Goal: Submit feedback/report problem

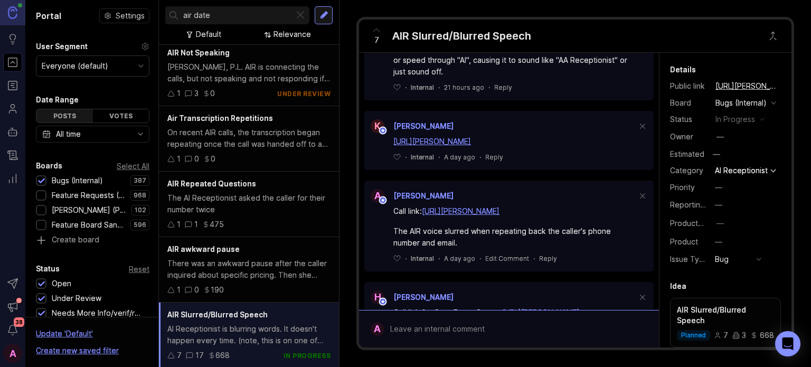
scroll to position [424, 0]
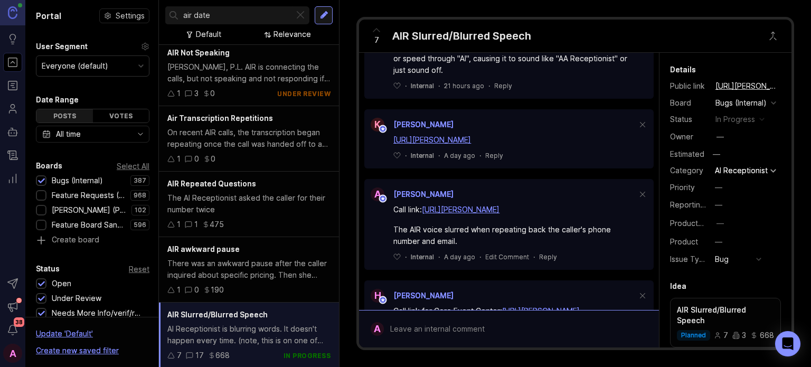
click at [471, 144] on link "[URL][PERSON_NAME]" at bounding box center [432, 139] width 78 height 9
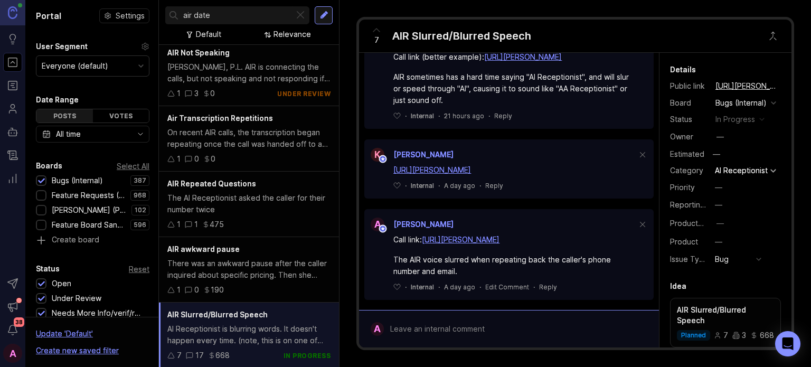
scroll to position [393, 0]
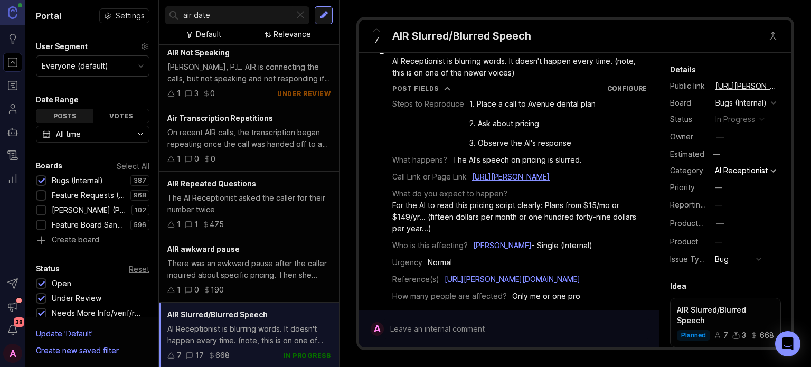
scroll to position [24, 0]
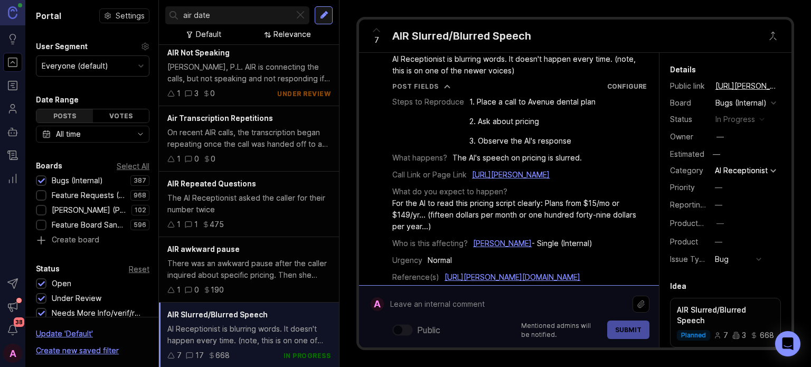
click at [442, 334] on div "Public Mentioned admins will be notified. Submit" at bounding box center [517, 316] width 266 height 45
paste textarea "https://agent.smith.ai/agent/call/CA65631cf30b5662d975491b5d1cf3c3ea"
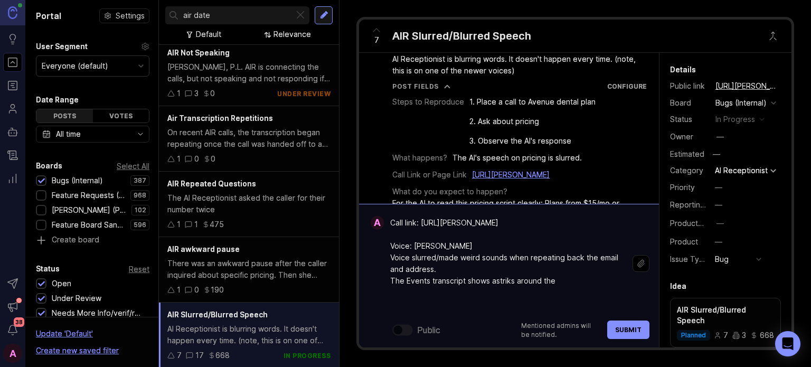
click at [501, 301] on textarea "Call link: https://agent.smith.ai/agent/call/CA65631cf30b5662d975491b5d1cf3c3ea…" at bounding box center [508, 263] width 249 height 101
click at [0, 0] on lt-div "strike strikes strips Asturias asterisk Ignore" at bounding box center [0, 0] width 0 height 0
click at [0, 0] on lt-span "asterisk" at bounding box center [0, 0] width 0 height 0
click at [592, 306] on textarea "Call link: https://agent.smith.ai/agent/call/CA65631cf30b5662d975491b5d1cf3c3ea…" at bounding box center [508, 263] width 249 height 101
click at [514, 309] on textarea "Call link: https://agent.smith.ai/agent/call/CA65631cf30b5662d975491b5d1cf3c3ea…" at bounding box center [508, 263] width 249 height 101
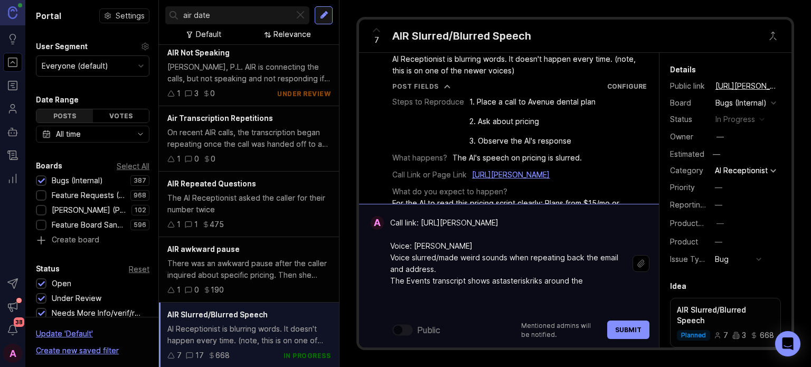
click at [515, 307] on textarea "Call link: https://agent.smith.ai/agent/call/CA65631cf30b5662d975491b5d1cf3c3ea…" at bounding box center [508, 263] width 249 height 101
click at [596, 296] on textarea "Call link: https://agent.smith.ai/agent/call/CA65631cf30b5662d975491b5d1cf3c3ea…" at bounding box center [508, 263] width 249 height 101
click at [596, 304] on textarea "Call link: https://agent.smith.ai/agent/call/CA65631cf30b5662d975491b5d1cf3c3ea…" at bounding box center [508, 263] width 249 height 101
click at [509, 302] on textarea "Call link: https://agent.smith.ai/agent/call/CA65631cf30b5662d975491b5d1cf3c3ea…" at bounding box center [508, 263] width 249 height 101
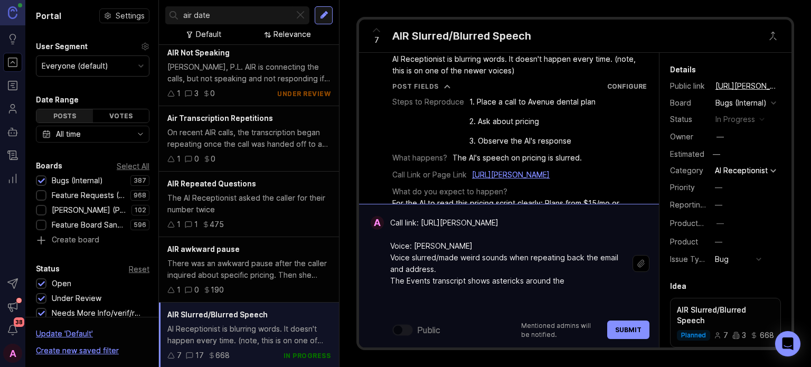
click at [518, 305] on textarea "Call link: https://agent.smith.ai/agent/call/CA65631cf30b5662d975491b5d1cf3c3ea…" at bounding box center [508, 263] width 249 height 101
click at [517, 305] on textarea "Call link: https://agent.smith.ai/agent/call/CA65631cf30b5662d975491b5d1cf3c3ea…" at bounding box center [508, 263] width 249 height 101
click at [567, 302] on textarea "Call link: https://agent.smith.ai/agent/call/CA65631cf30b5662d975491b5d1cf3c3ea…" at bounding box center [508, 263] width 249 height 101
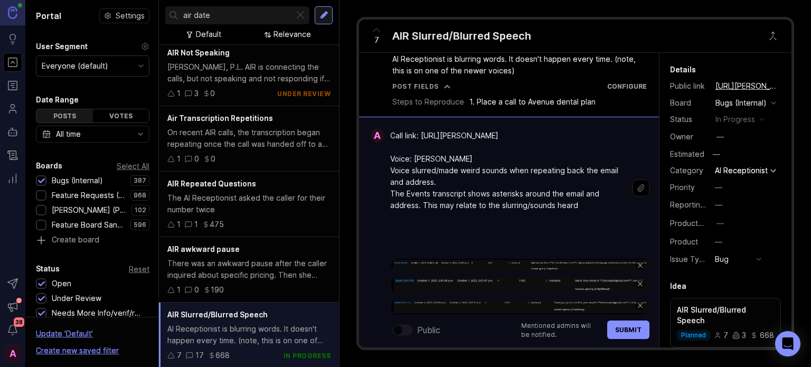
click at [595, 231] on textarea "Call link: https://agent.smith.ai/agent/call/CA65631cf30b5662d975491b5d1cf3c3ea…" at bounding box center [508, 188] width 249 height 125
click at [420, 218] on textarea "Call link: https://agent.smith.ai/agent/call/CA65631cf30b5662d975491b5d1cf3c3ea…" at bounding box center [508, 188] width 249 height 125
paste textarea "https://app.smith.ai/support/vr/vr-tools/va-call-livekit-trace/65549a69-469e-49…"
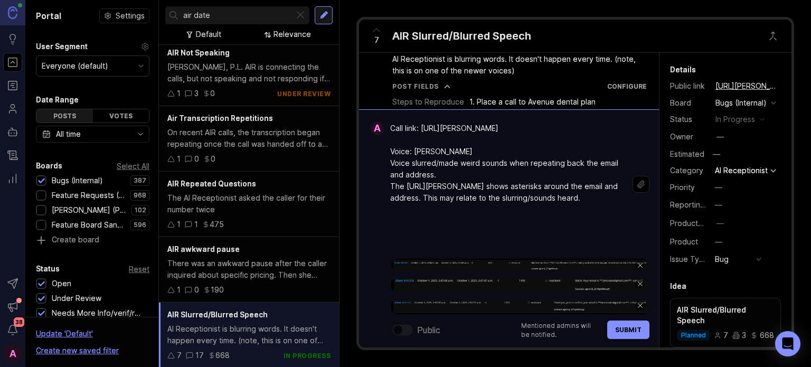
click at [483, 212] on textarea "Call link: https://agent.smith.ai/agent/call/CA65631cf30b5662d975491b5d1cf3c3ea…" at bounding box center [508, 192] width 249 height 148
type textarea "Call link: https://agent.smith.ai/agent/call/CA65631cf30b5662d975491b5d1cf3c3ea…"
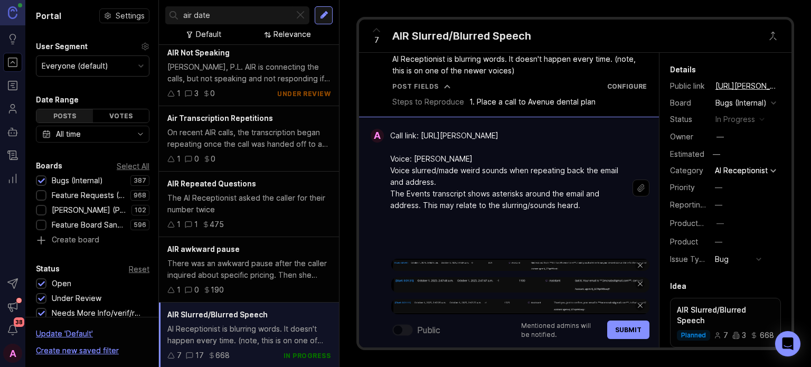
click at [500, 229] on textarea "Call link: https://agent.smith.ai/agent/call/CA65631cf30b5662d975491b5d1cf3c3ea…" at bounding box center [508, 188] width 249 height 125
click at [617, 332] on span "Submit" at bounding box center [628, 330] width 26 height 8
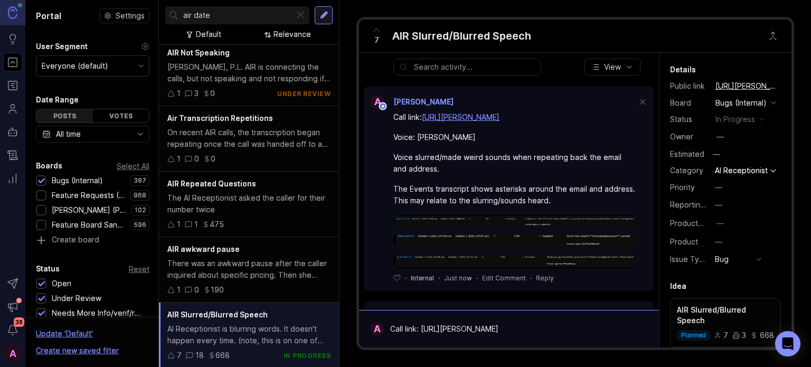
scroll to position [315, 0]
click at [433, 174] on div "Voice slurred/made weird sounds when repeating back the email and address." at bounding box center [514, 162] width 243 height 23
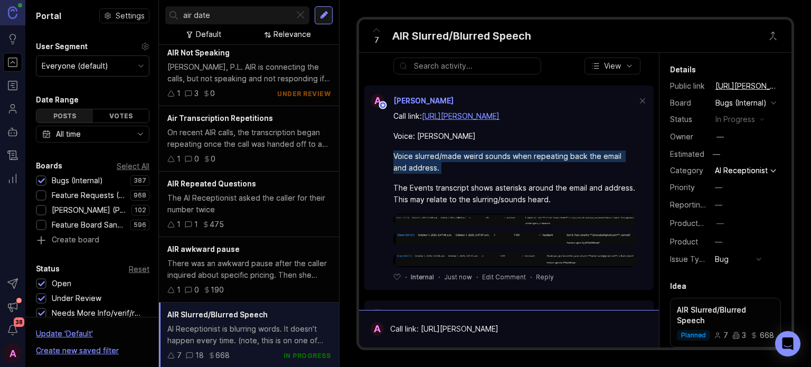
click at [433, 174] on div "Voice slurred/made weird sounds when repeating back the email and address." at bounding box center [514, 162] width 243 height 23
copy div "Voice slurred/made weird sounds when repeating back the email and address."
